Goal: Task Accomplishment & Management: Complete application form

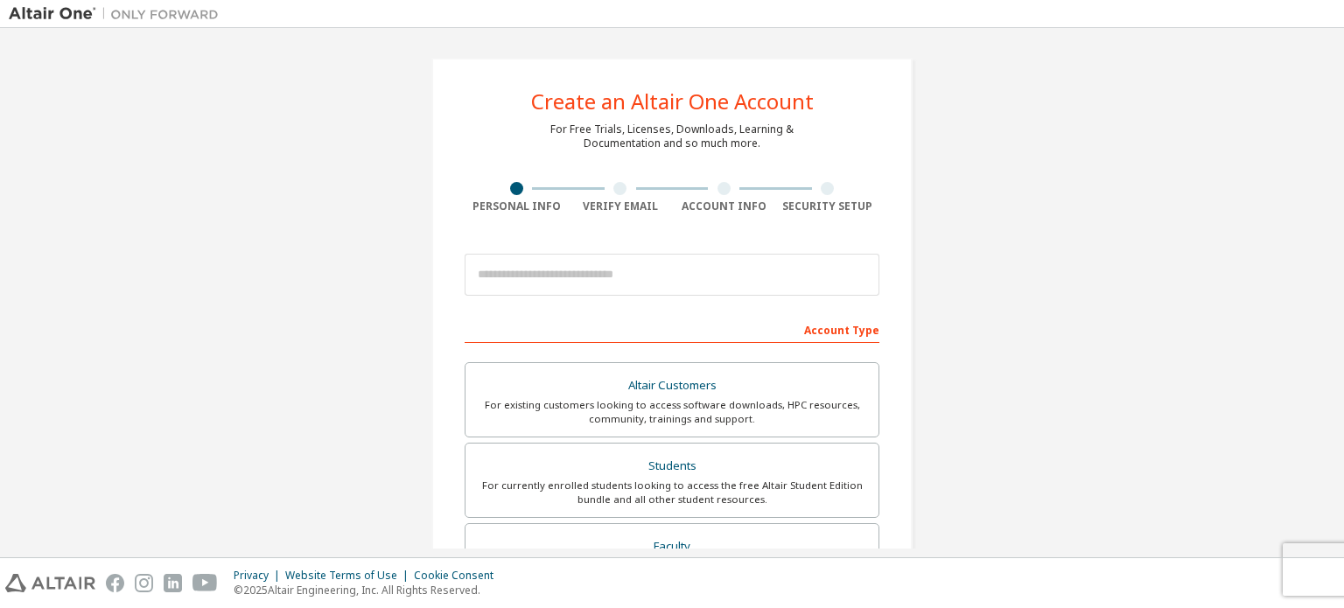
click at [1343, 166] on div "Create an Altair One Account For Free Trials, Licenses, Downloads, Learning & D…" at bounding box center [672, 293] width 1344 height 530
drag, startPoint x: 1326, startPoint y: 166, endPoint x: 1332, endPoint y: 210, distance: 44.2
click at [1332, 210] on div "Create an Altair One Account For Free Trials, Licenses, Downloads, Learning & D…" at bounding box center [672, 293] width 1327 height 512
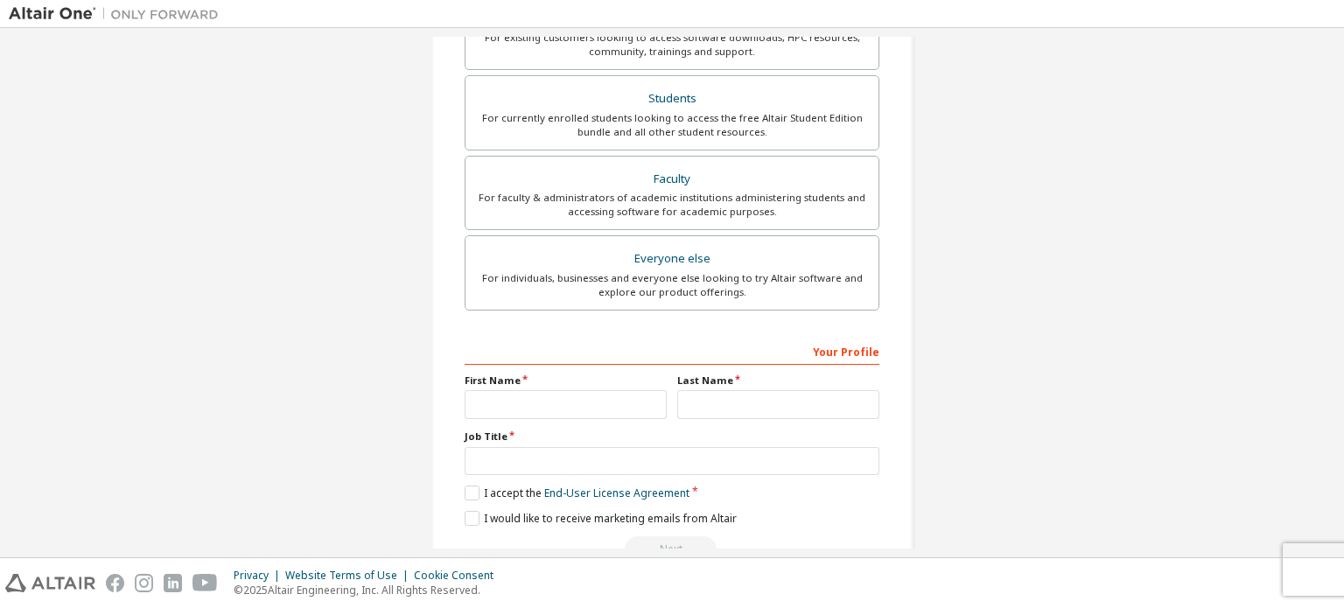
scroll to position [374, 0]
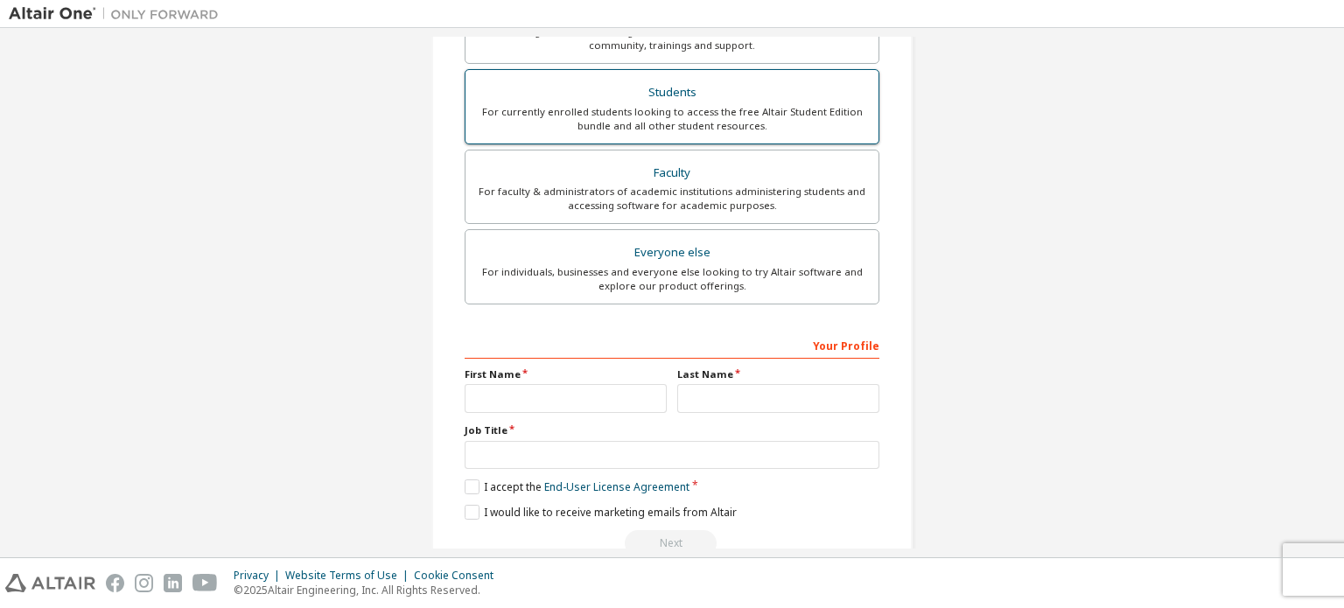
click at [587, 139] on label "Students For currently enrolled students looking to access the free Altair Stud…" at bounding box center [672, 106] width 415 height 75
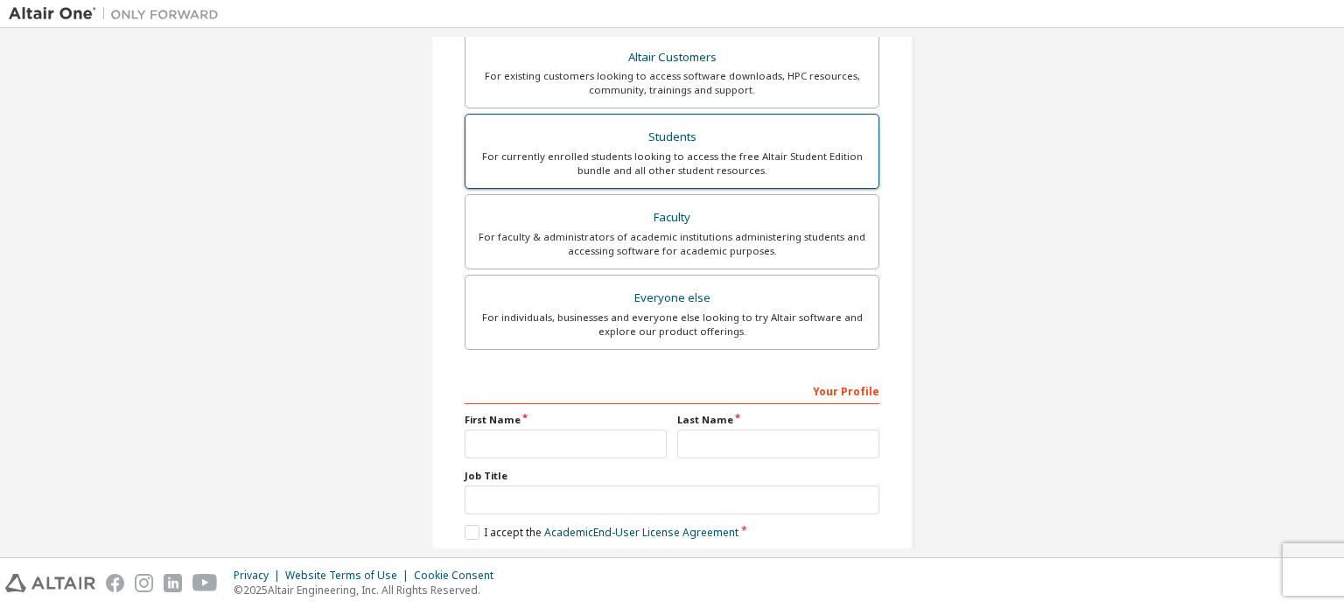
scroll to position [418, 0]
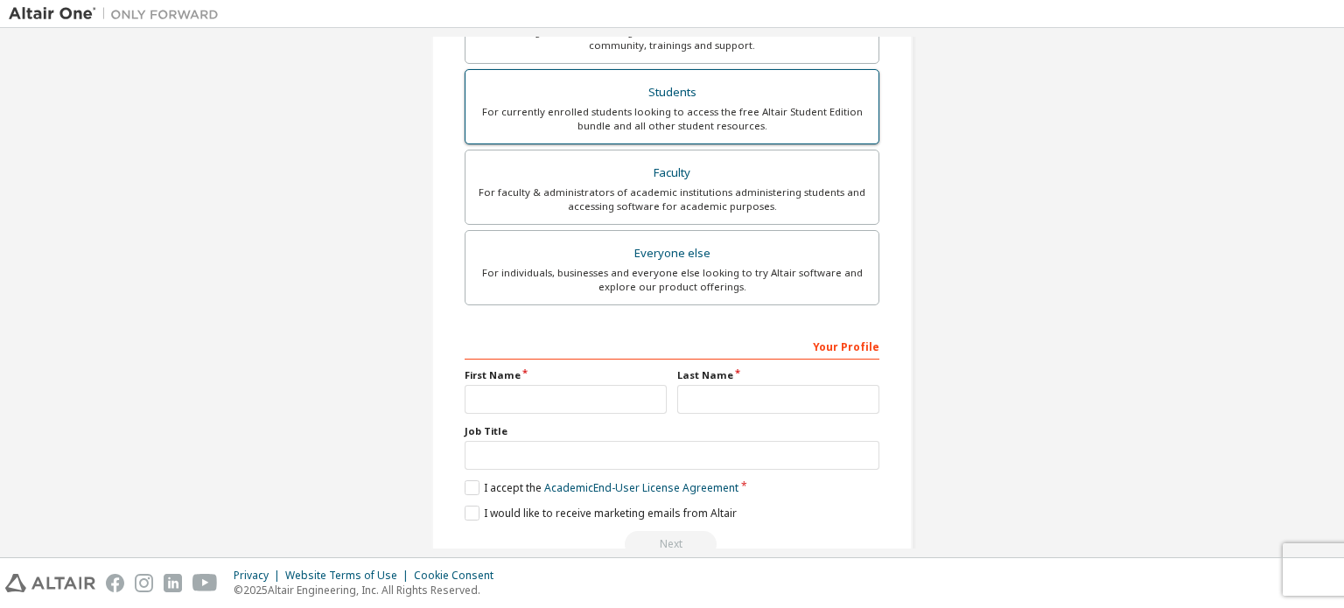
click at [778, 125] on div "For currently enrolled students looking to access the free Altair Student Editi…" at bounding box center [672, 119] width 392 height 28
click at [777, 129] on div "For currently enrolled students looking to access the free Altair Student Editi…" at bounding box center [672, 119] width 392 height 28
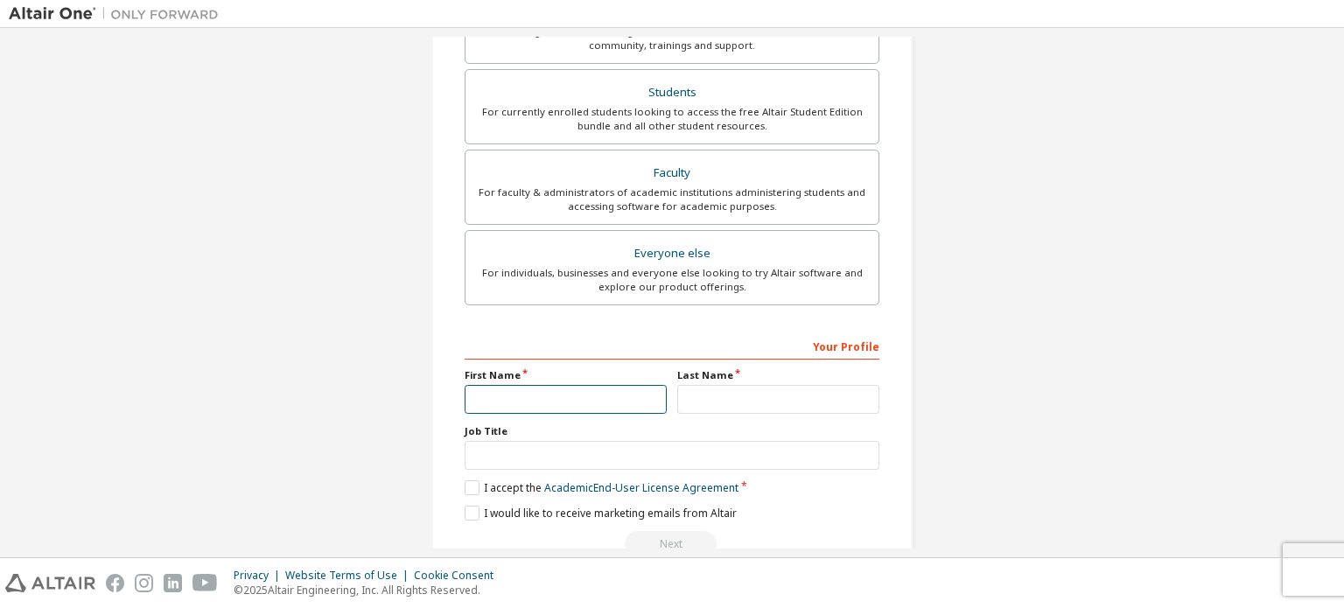
click at [537, 393] on input "text" at bounding box center [566, 399] width 202 height 29
type input "*********"
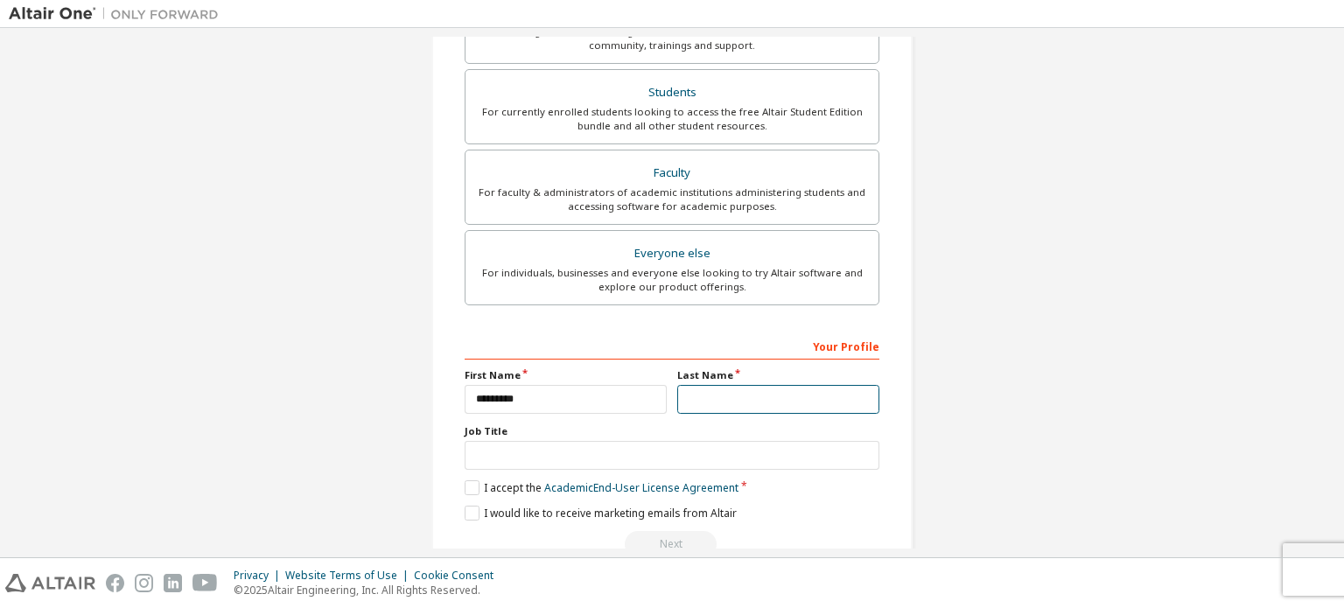
click at [701, 393] on input "text" at bounding box center [778, 399] width 202 height 29
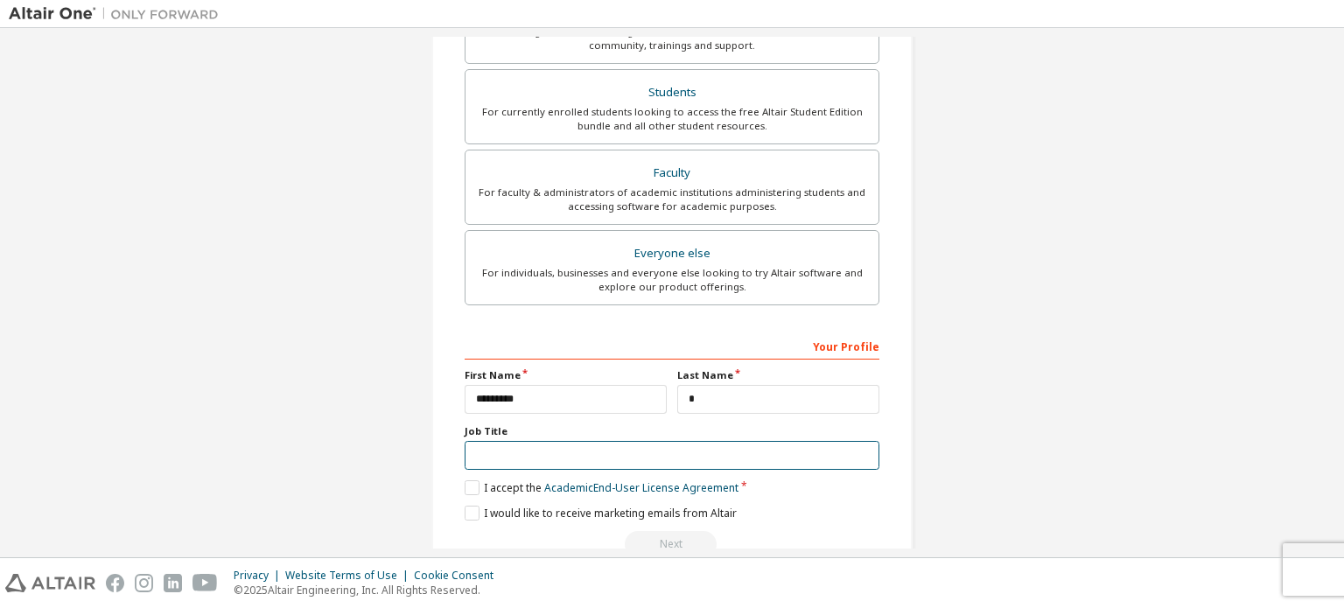
click at [508, 458] on input "text" at bounding box center [672, 455] width 415 height 29
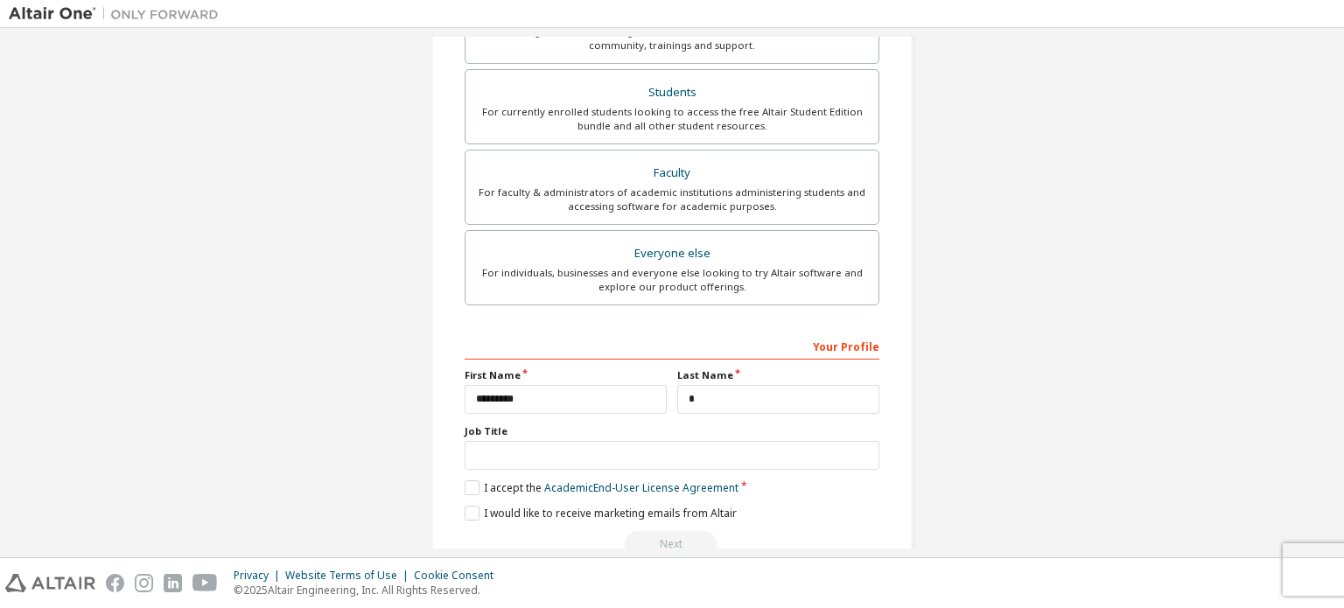
click at [440, 496] on div "Create an Altair One Account For Free Trials, Licenses, Downloads, Learning & D…" at bounding box center [672, 104] width 481 height 930
click at [465, 484] on label "I accept the Academic End-User License Agreement" at bounding box center [602, 488] width 274 height 15
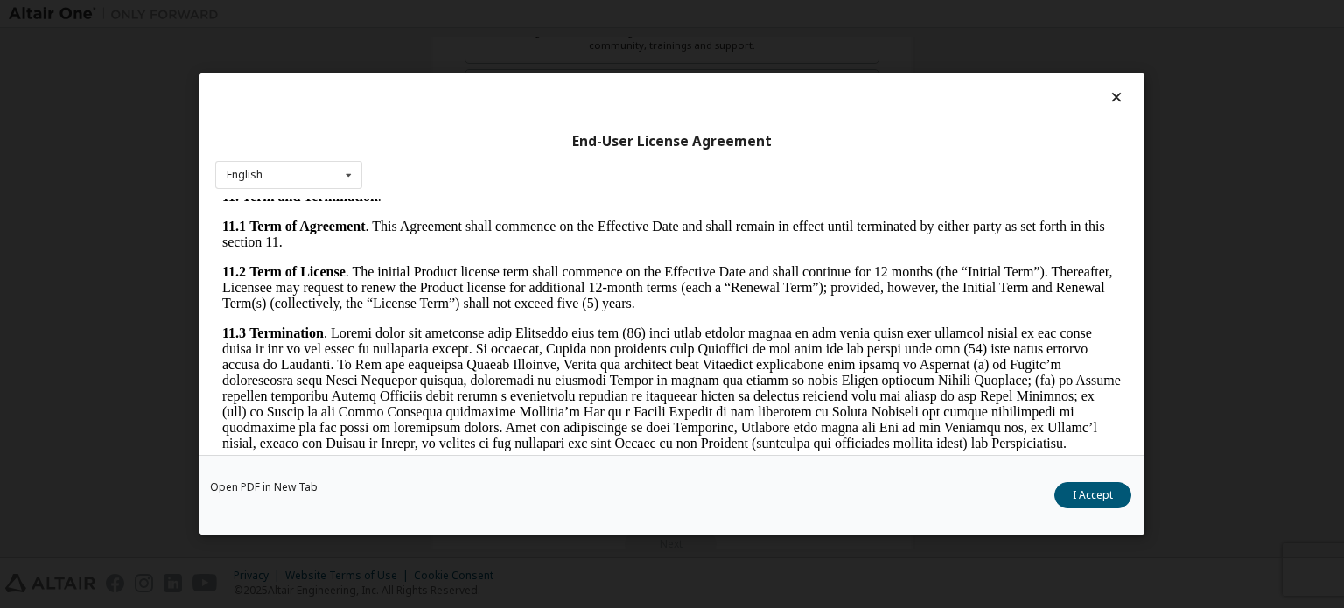
scroll to position [2587, 0]
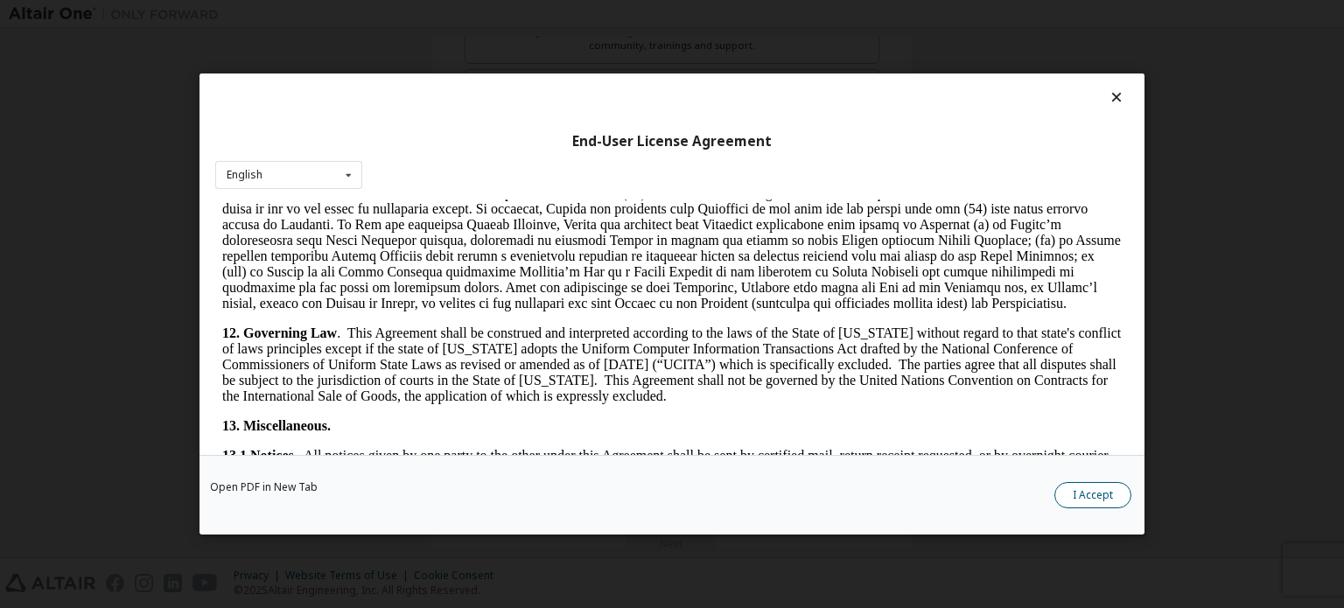
click at [1102, 489] on button "I Accept" at bounding box center [1093, 495] width 77 height 26
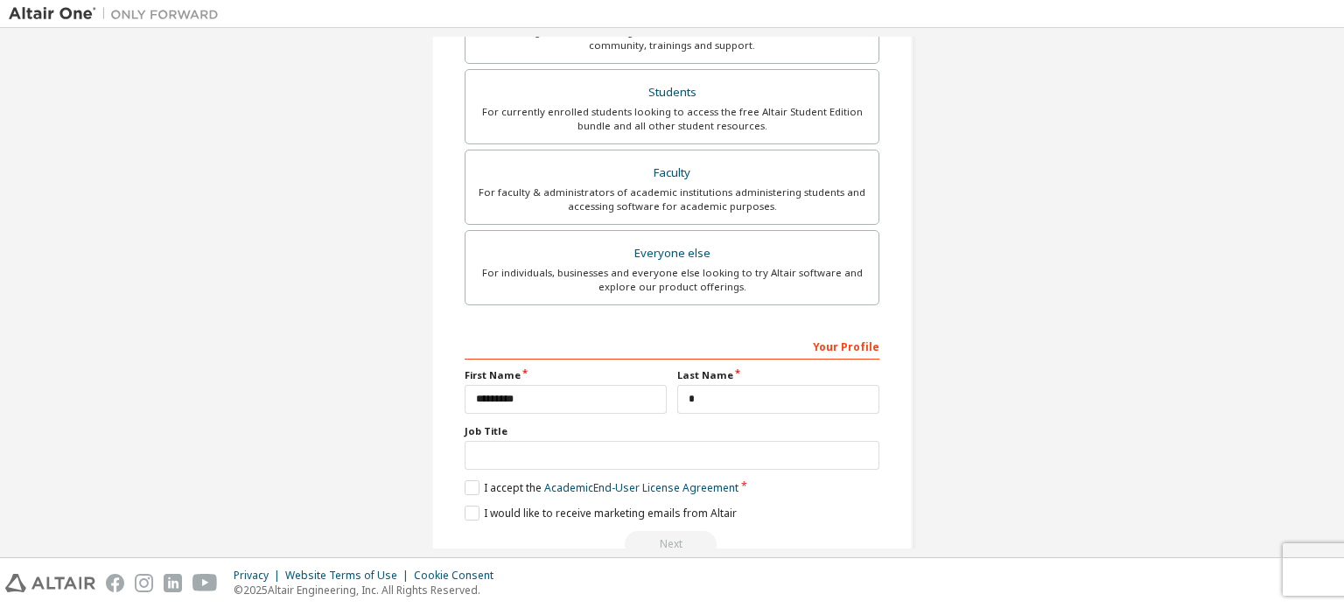
click at [1344, 433] on div "Create an Altair One Account For Free Trials, Licenses, Downloads, Learning & D…" at bounding box center [672, 293] width 1344 height 530
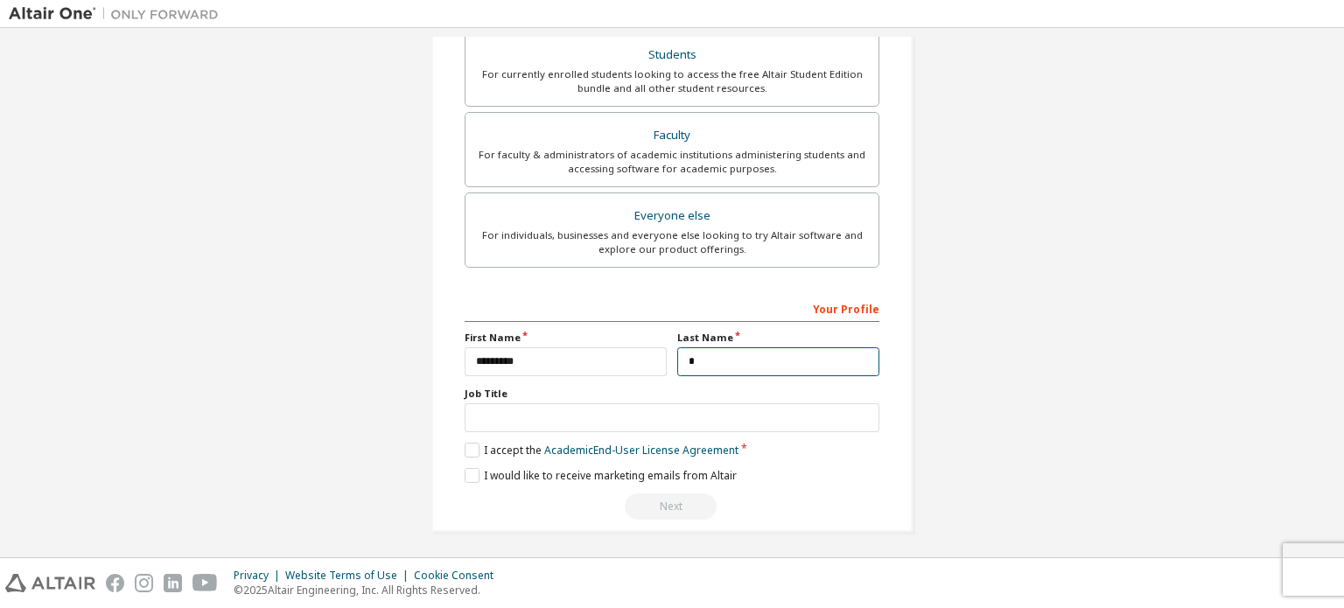
click at [763, 360] on input "*" at bounding box center [778, 361] width 202 height 29
type input "*"
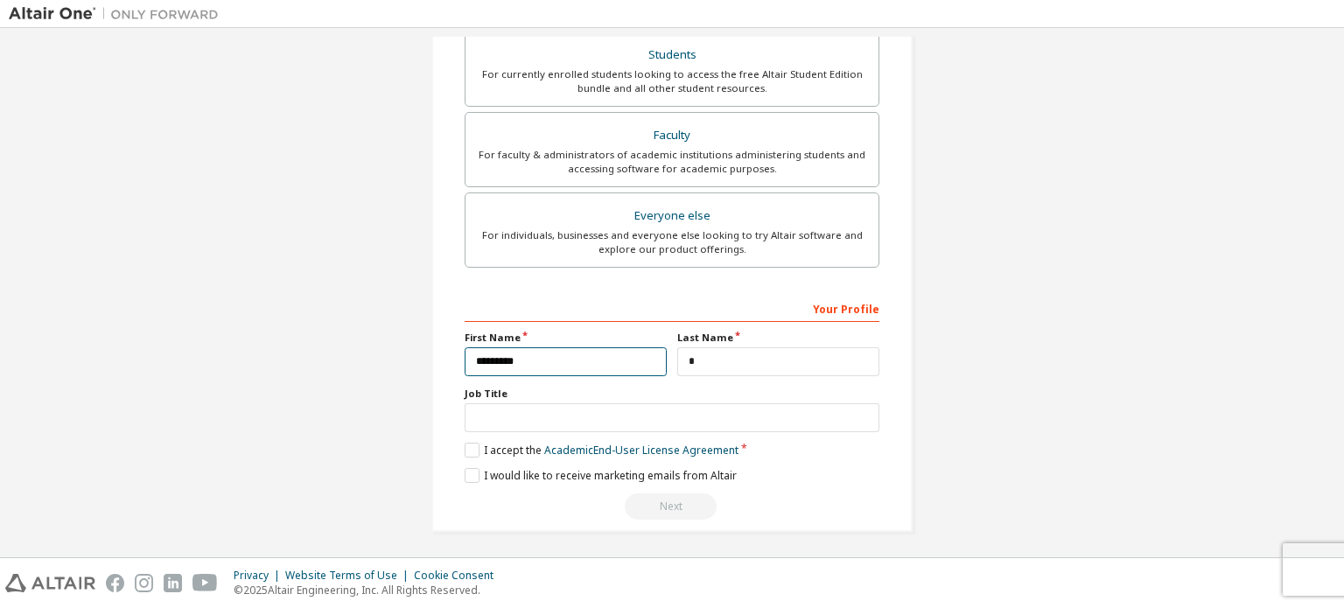
click at [579, 347] on input "*********" at bounding box center [566, 361] width 202 height 29
type input "*********"
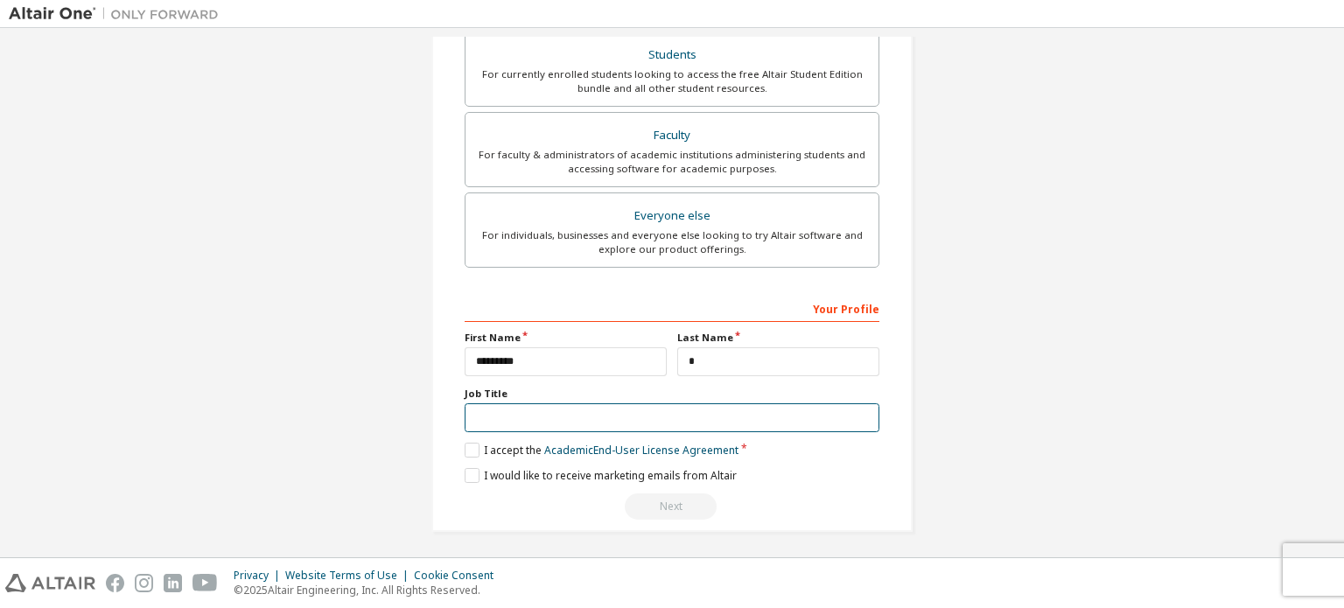
click at [560, 425] on input "text" at bounding box center [672, 418] width 415 height 29
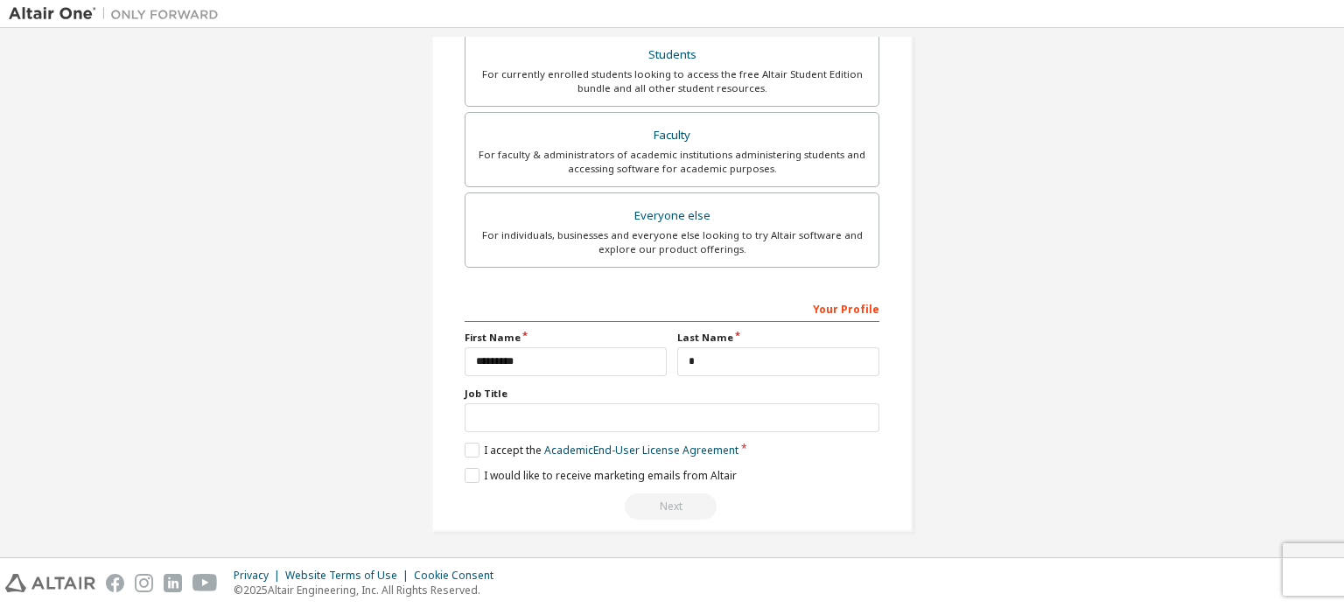
click at [684, 504] on div "Next" at bounding box center [672, 507] width 415 height 26
click at [667, 476] on label "I would like to receive marketing emails from Altair" at bounding box center [601, 475] width 272 height 15
click at [669, 506] on div "Next" at bounding box center [672, 507] width 415 height 26
click at [595, 474] on label "I would like to receive marketing emails from Altair" at bounding box center [601, 475] width 272 height 15
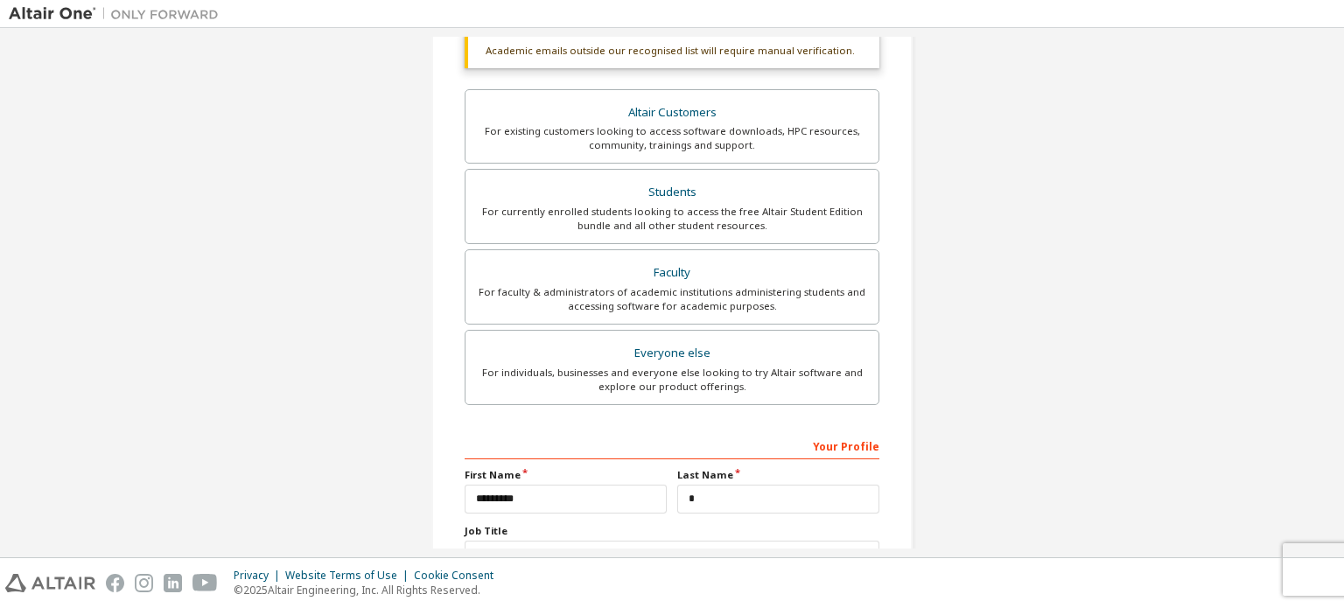
scroll to position [317, 0]
drag, startPoint x: 1321, startPoint y: 377, endPoint x: 1314, endPoint y: 332, distance: 46.1
click at [1314, 332] on div "Create an Altair One Account For Free Trials, Licenses, Downloads, Learning & D…" at bounding box center [672, 206] width 1327 height 972
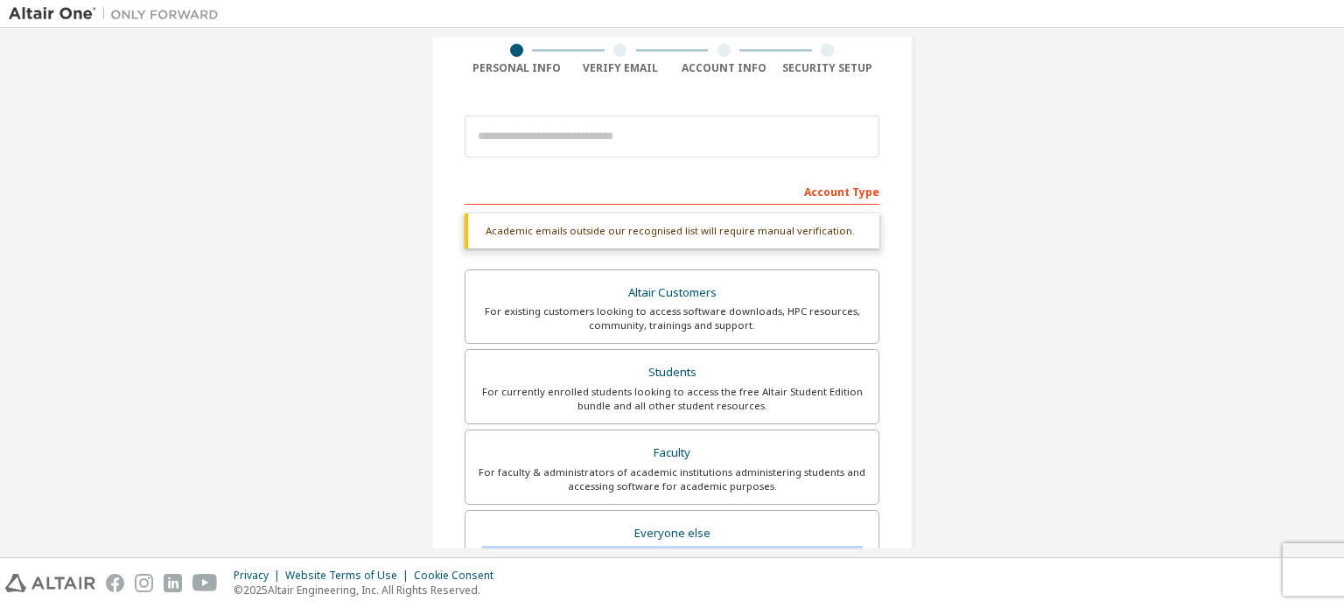
scroll to position [133, 0]
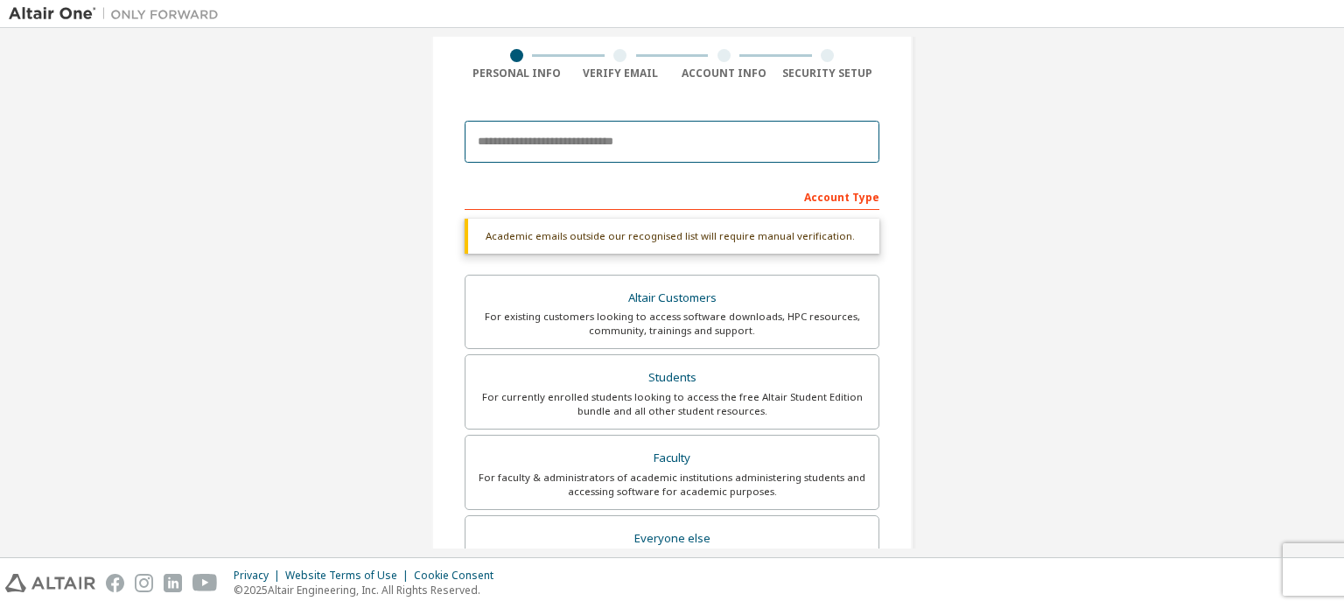
click at [543, 127] on input "email" at bounding box center [672, 142] width 415 height 42
type input "*"
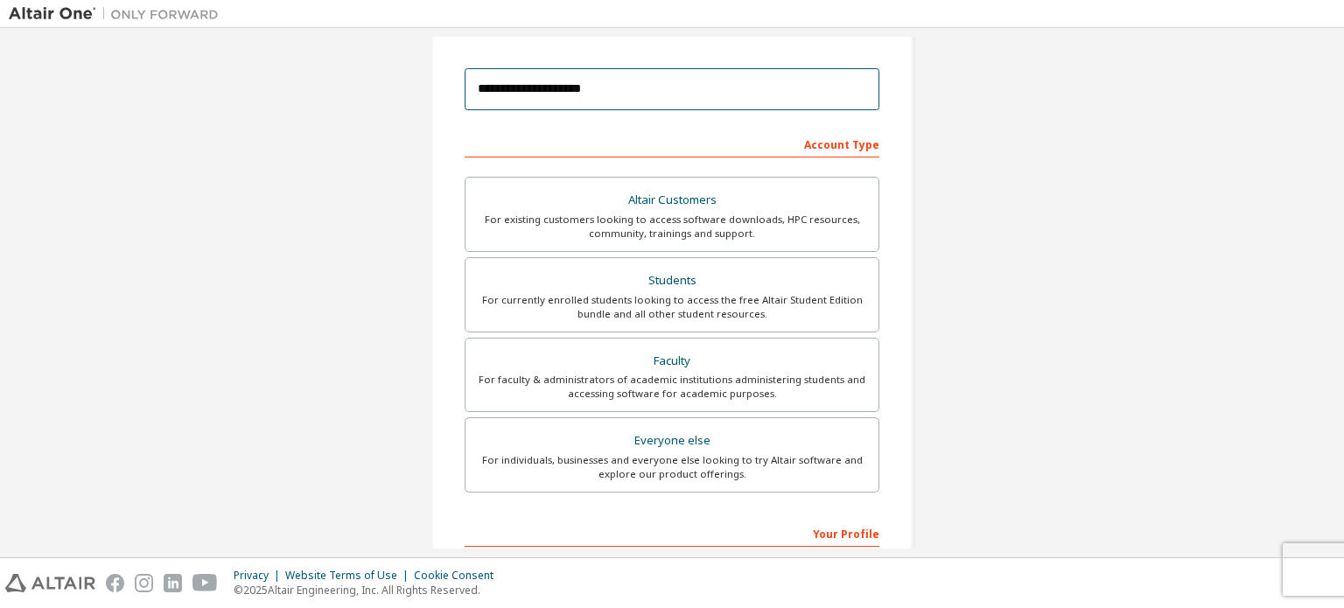
scroll to position [411, 0]
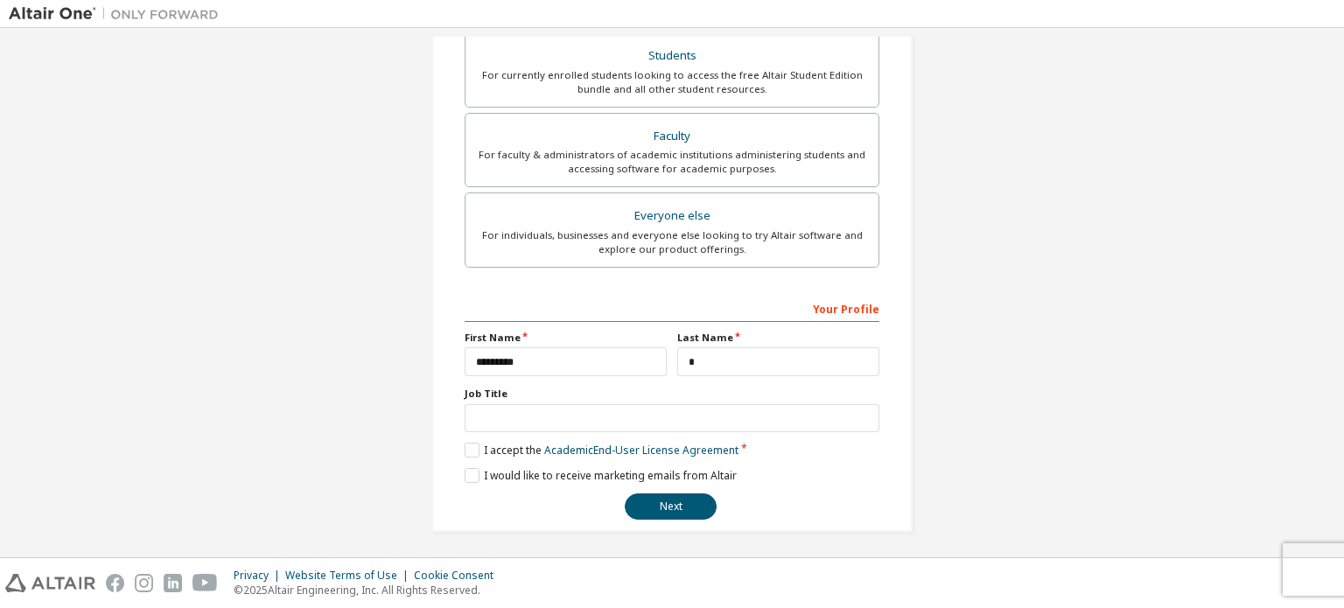
type input "**********"
click at [1325, 391] on div "**********" at bounding box center [672, 89] width 1327 height 927
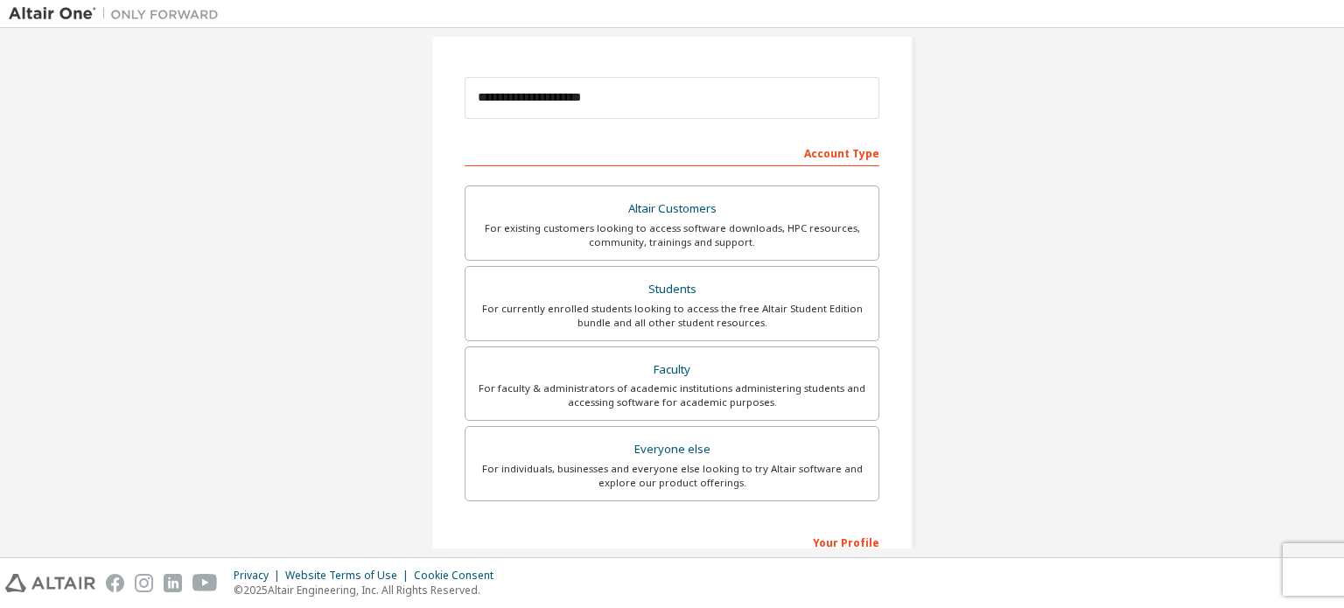
scroll to position [78, 0]
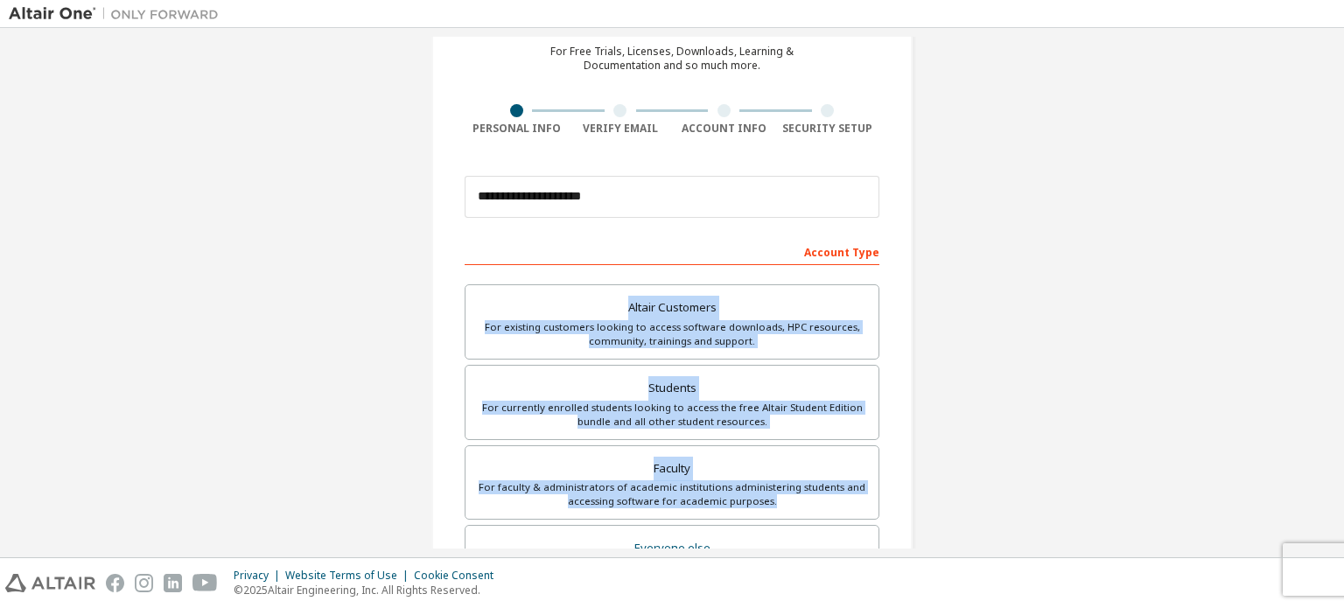
drag, startPoint x: 1326, startPoint y: 227, endPoint x: 1299, endPoint y: 512, distance: 286.6
click at [1299, 512] on div "**********" at bounding box center [672, 422] width 1327 height 927
click at [1273, 485] on div "**********" at bounding box center [672, 422] width 1327 height 927
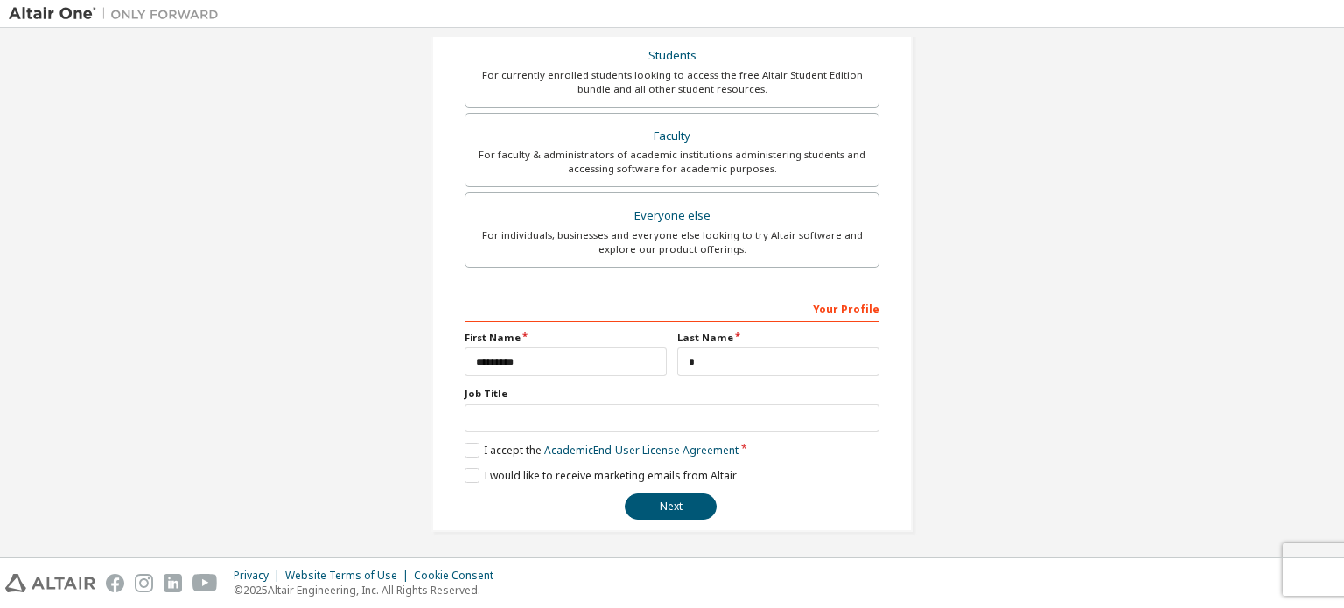
click at [825, 446] on div "I accept the Academic End-User License Agreement" at bounding box center [672, 450] width 415 height 15
click at [665, 494] on button "Next" at bounding box center [671, 507] width 92 height 26
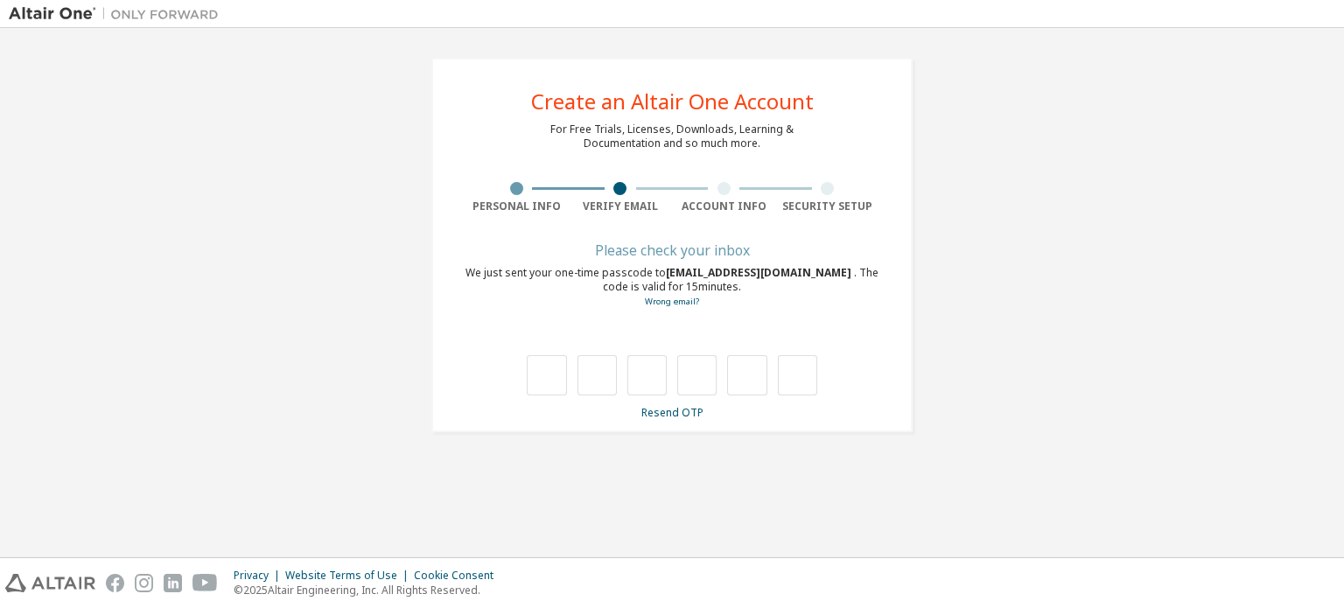
type input "*"
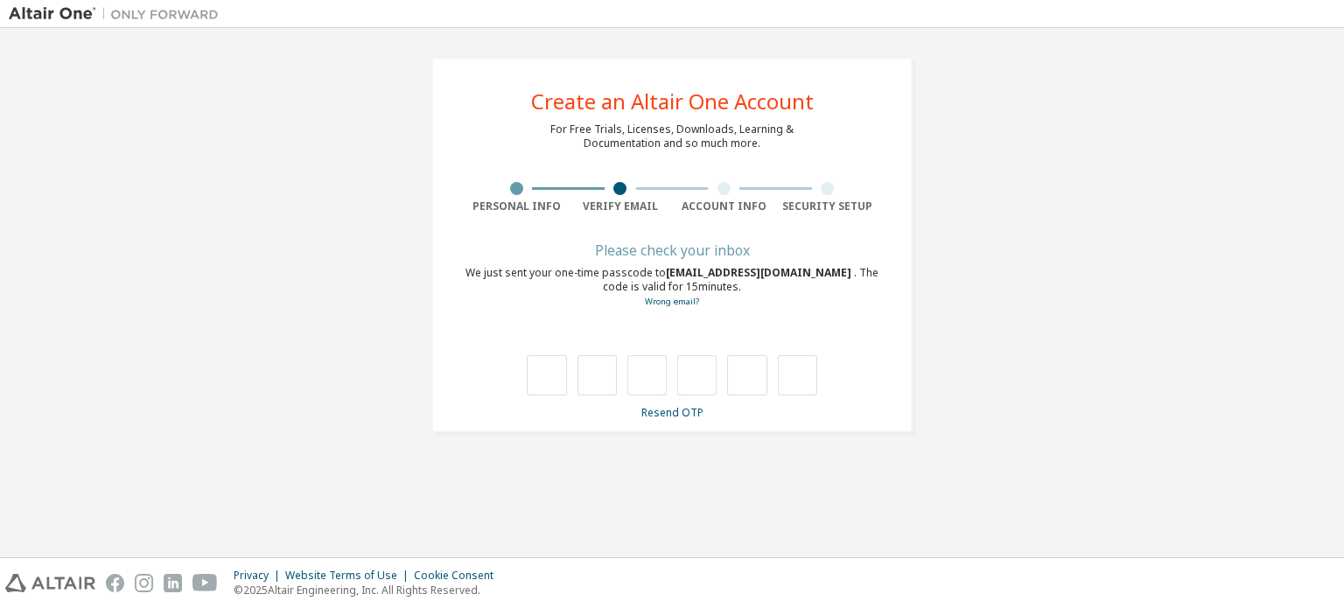
type input "*"
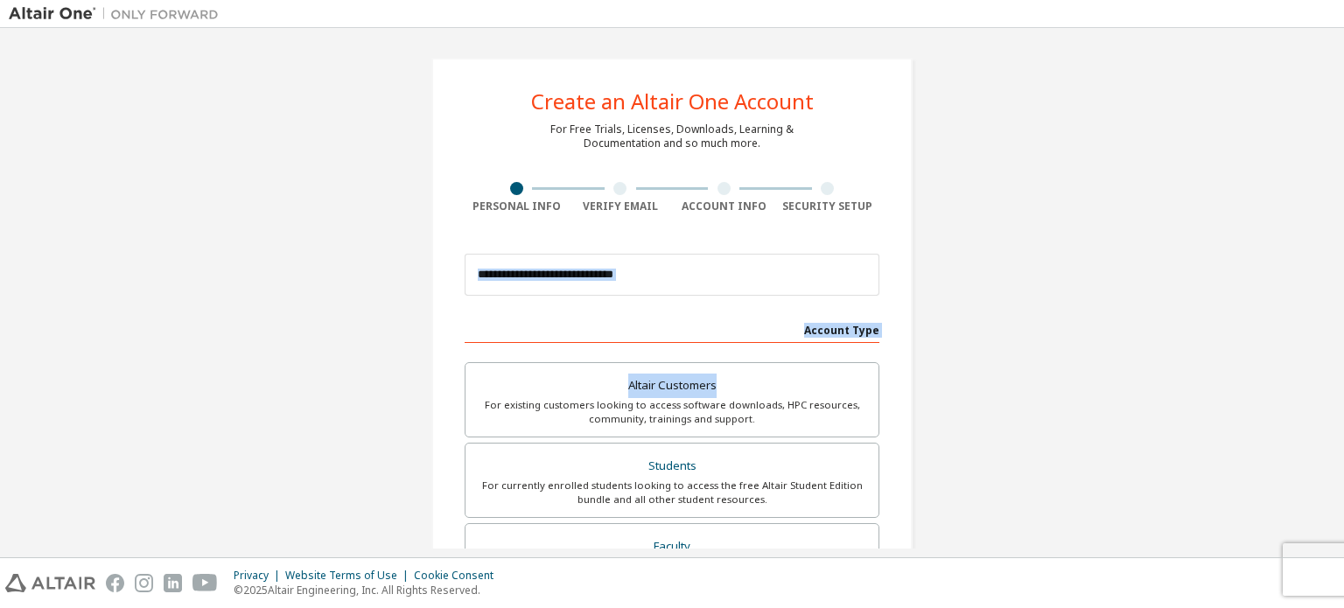
drag, startPoint x: 1344, startPoint y: 221, endPoint x: 1344, endPoint y: 354, distance: 133.9
click at [1344, 355] on div "Create an Altair One Account For Free Trials, Licenses, Downloads, Learning & D…" at bounding box center [672, 293] width 1344 height 530
click at [1336, 352] on div "Create an Altair One Account For Free Trials, Licenses, Downloads, Learning & D…" at bounding box center [672, 293] width 1344 height 530
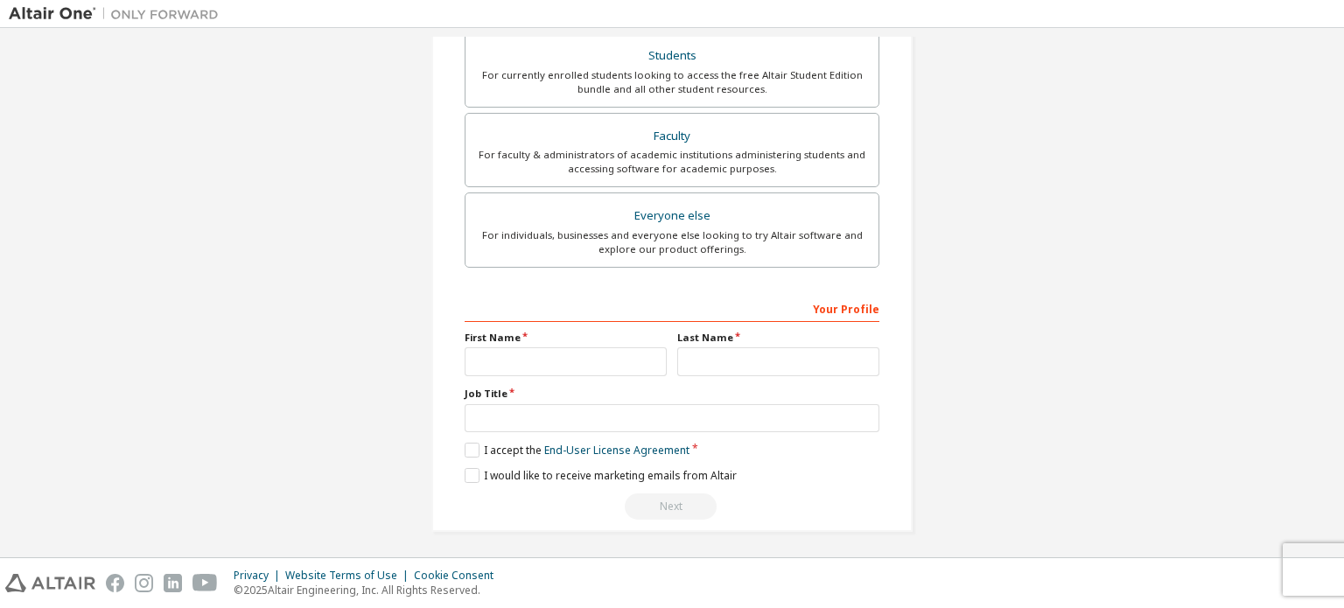
click at [1185, 270] on div "Create an Altair One Account For Free Trials, Licenses, Downloads, Learning & D…" at bounding box center [672, 89] width 1327 height 927
